Goal: Navigation & Orientation: Find specific page/section

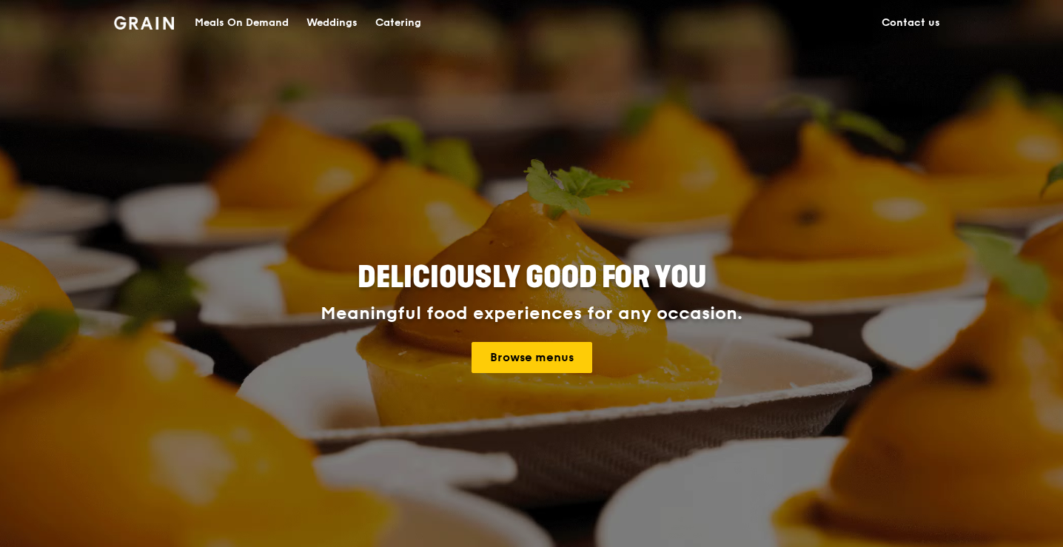
click at [249, 21] on div "Meals On Demand" at bounding box center [242, 23] width 94 height 44
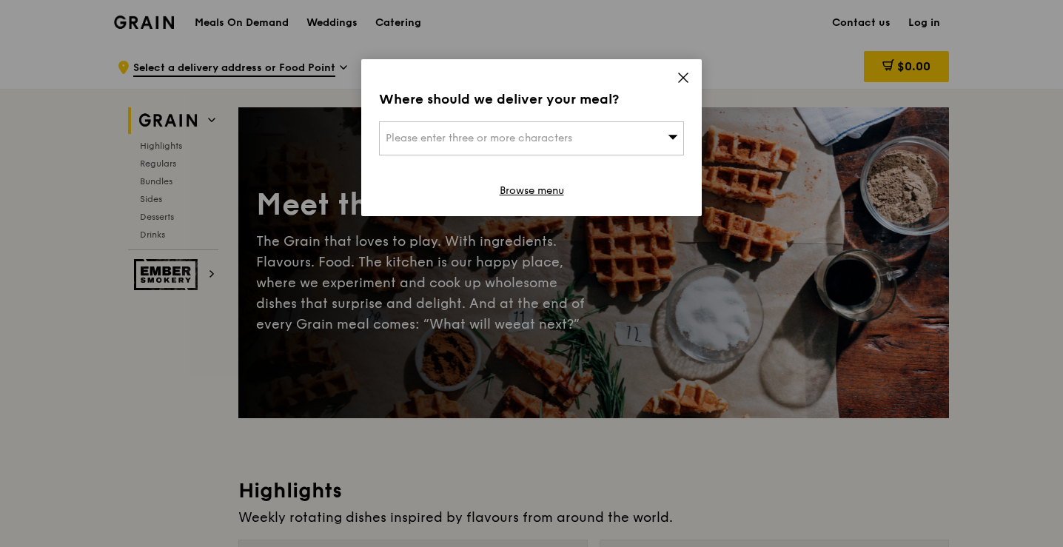
click at [685, 79] on icon at bounding box center [682, 77] width 13 height 13
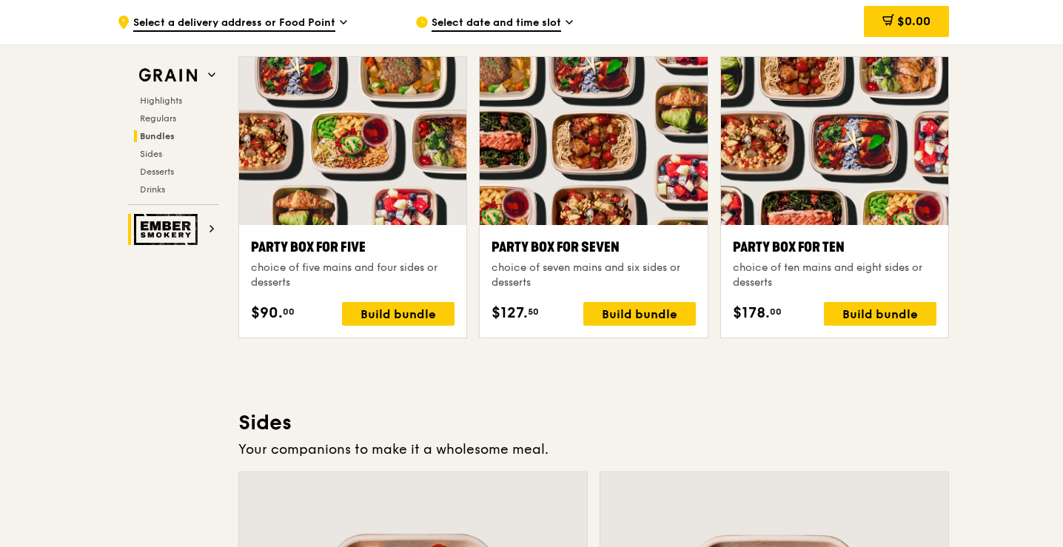
scroll to position [2932, 0]
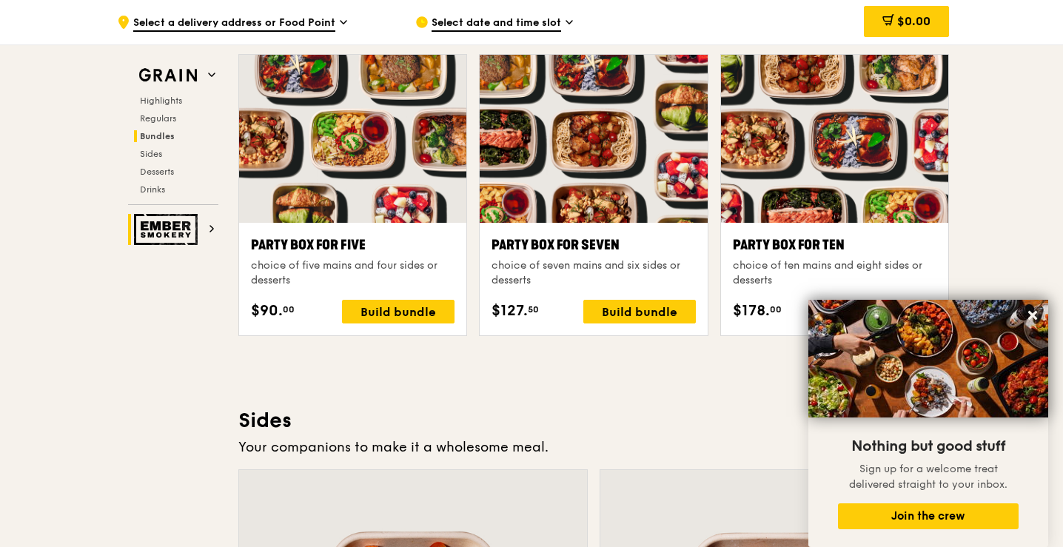
click at [209, 232] on icon at bounding box center [211, 228] width 7 height 7
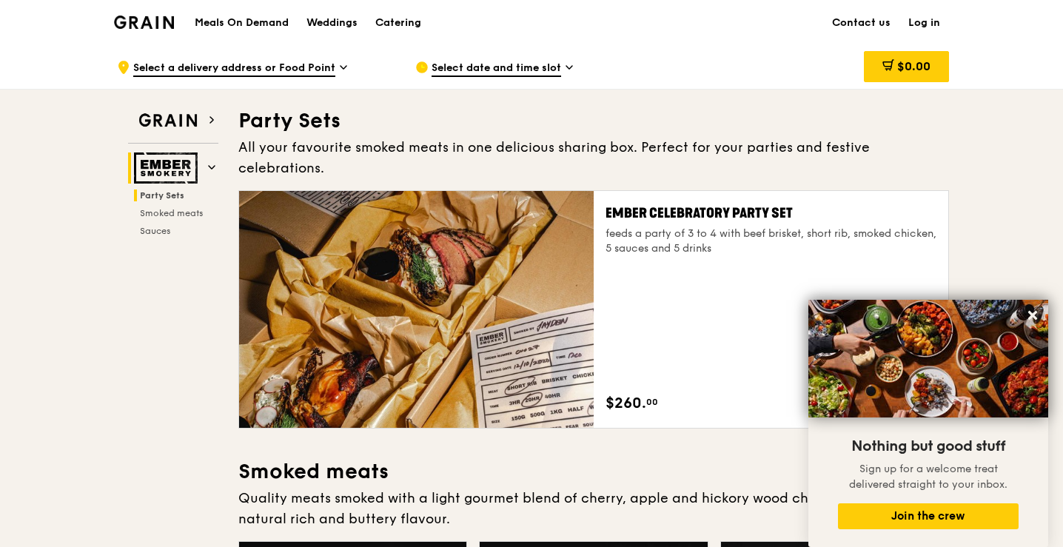
click at [160, 23] on img at bounding box center [144, 22] width 60 height 13
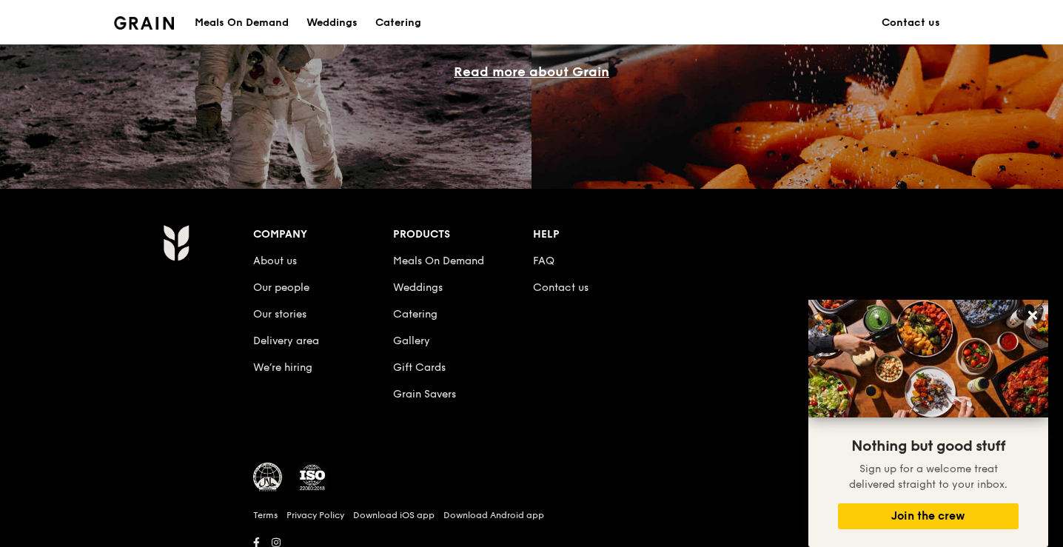
scroll to position [1350, 0]
click at [275, 259] on link "About us" at bounding box center [275, 260] width 44 height 13
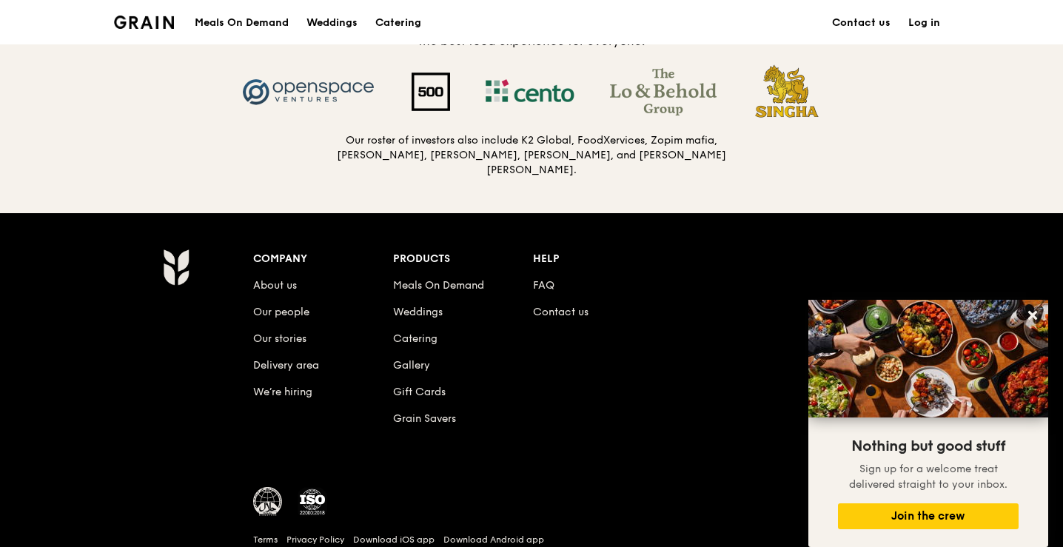
scroll to position [1558, 0]
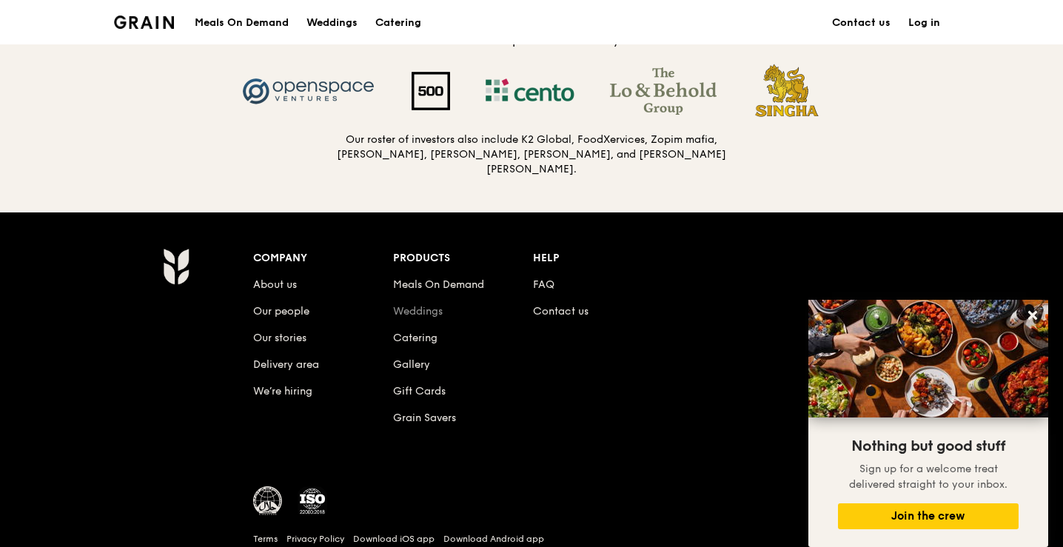
click at [414, 309] on link "Weddings" at bounding box center [418, 311] width 50 height 13
